Goal: Task Accomplishment & Management: Manage account settings

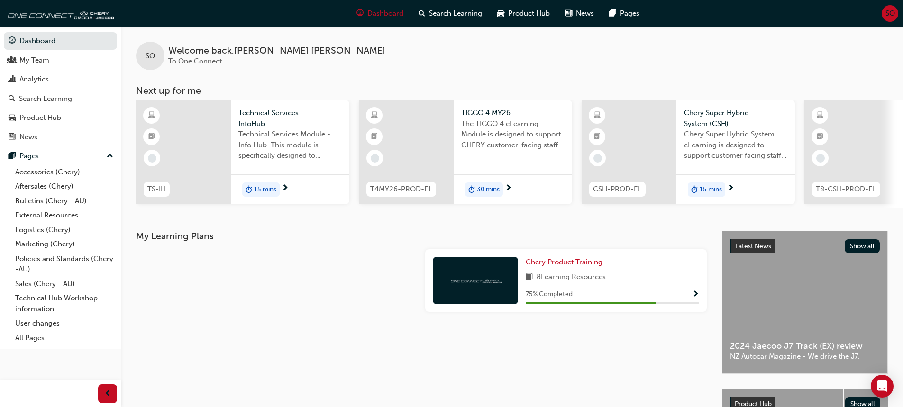
click at [886, 14] on span "SO" at bounding box center [889, 13] width 9 height 11
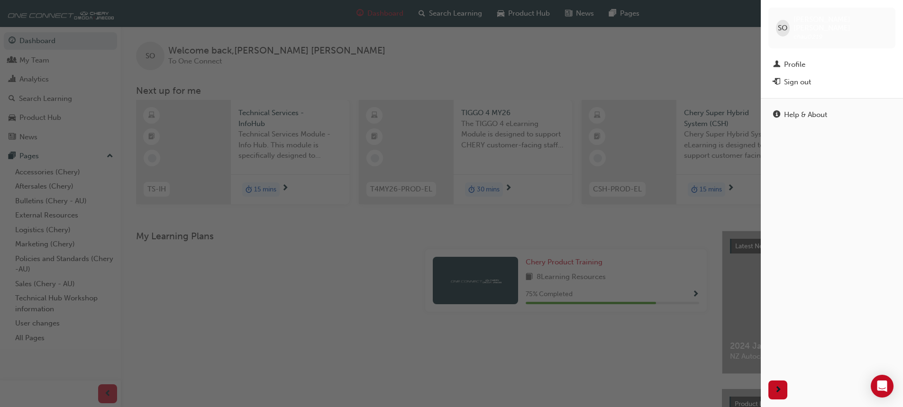
click at [791, 78] on div "Sign out" at bounding box center [797, 82] width 27 height 11
